Goal: Book appointment/travel/reservation

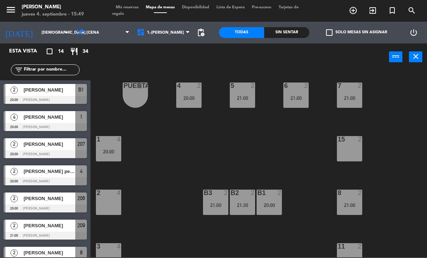
click at [397, 11] on span "turned_in_not" at bounding box center [392, 10] width 20 height 12
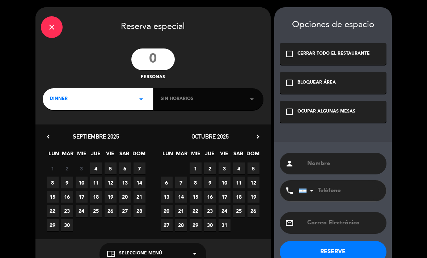
click at [161, 46] on div "close Reserva especial personas DINNER arrow_drop_down Sin horarios arrow_drop_…" at bounding box center [152, 137] width 235 height 261
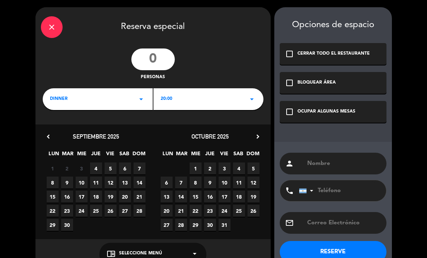
click at [154, 56] on input "number" at bounding box center [152, 59] width 43 height 22
type input "2"
click at [227, 93] on div "20:00 arrow_drop_down" at bounding box center [208, 99] width 110 height 22
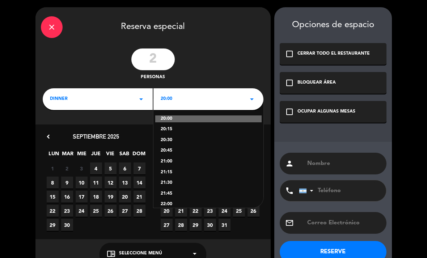
click at [202, 161] on div "21:00" at bounding box center [208, 161] width 95 height 7
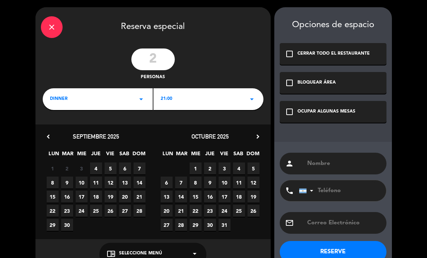
click at [98, 170] on span "4" at bounding box center [96, 168] width 12 height 12
click at [312, 111] on div "OCUPAR ALGUNAS MESAS" at bounding box center [326, 111] width 58 height 7
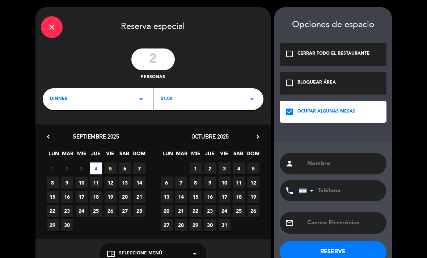
click at [320, 165] on input "text" at bounding box center [343, 163] width 74 height 10
type input "LIA"
click at [349, 249] on button "RESERVE" at bounding box center [333, 252] width 107 height 22
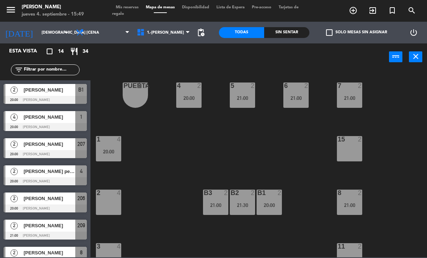
click at [129, 8] on span "Mis reservas" at bounding box center [127, 7] width 30 height 4
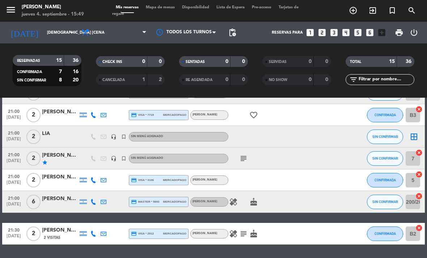
scroll to position [232, 0]
click at [414, 135] on icon "border_all" at bounding box center [413, 137] width 9 height 9
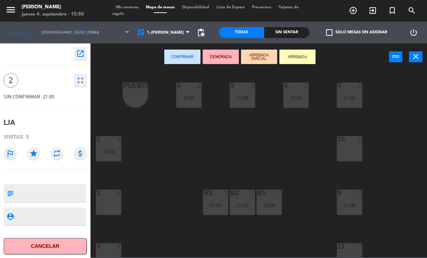
click at [353, 150] on div "15 2" at bounding box center [349, 148] width 25 height 25
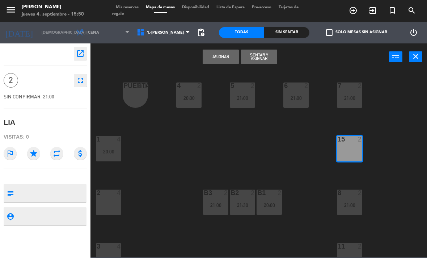
click at [76, 190] on textarea at bounding box center [51, 192] width 69 height 15
paste textarea "Cena para 2 personas: – Entrada para compartir – Un principal por persona – Un …"
type textarea "Invitada Cena para 2 personas: – Entrada para compartir – Un principal por pers…"
click at [33, 152] on icon "star" at bounding box center [33, 153] width 13 height 13
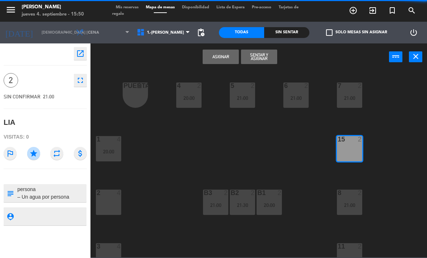
click at [226, 52] on button "Asignar" at bounding box center [220, 57] width 36 height 14
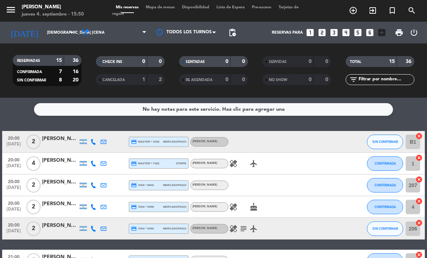
click at [159, 6] on span "Mapa de mesas" at bounding box center [160, 7] width 36 height 4
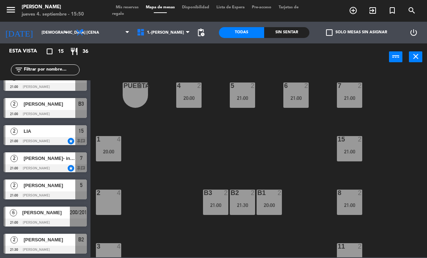
scroll to position [230, 0]
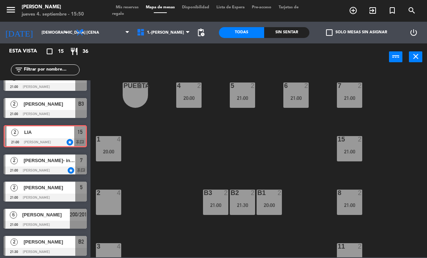
click at [51, 140] on div "2 LIA 21:00 [PERSON_NAME] 15 chat 2 LIA 21:00 [PERSON_NAME] 15 chat" at bounding box center [45, 135] width 90 height 29
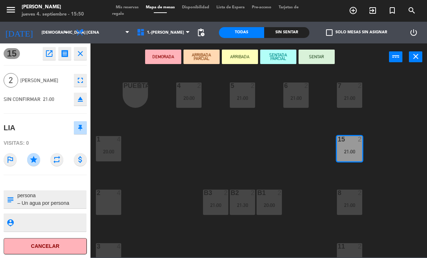
scroll to position [46, 0]
click at [154, 149] on div "4 2 20:00 5 2 21:00 6 2 21:00 7 2 21:00 PUERTA lock 1 1 4 20:00 15 2 21:00 2 4 …" at bounding box center [261, 163] width 332 height 187
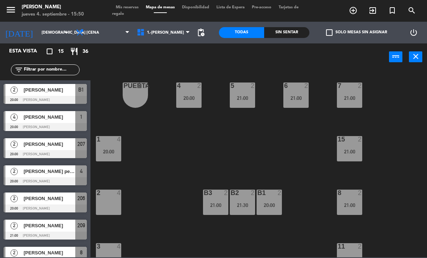
scroll to position [10, 0]
